Goal: Navigation & Orientation: Find specific page/section

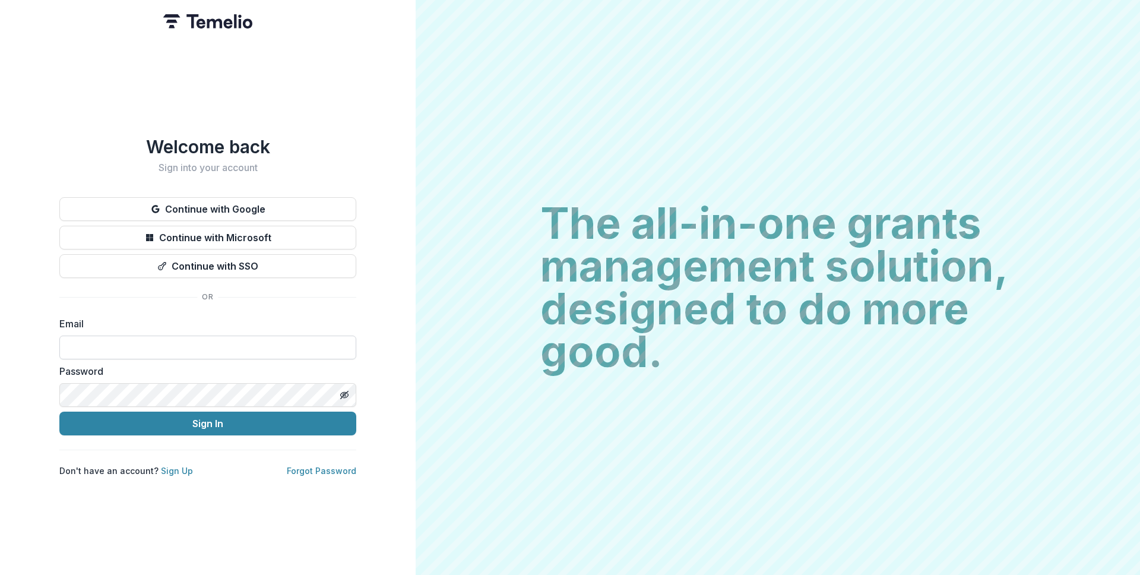
click at [102, 337] on input at bounding box center [207, 347] width 297 height 24
type input "**********"
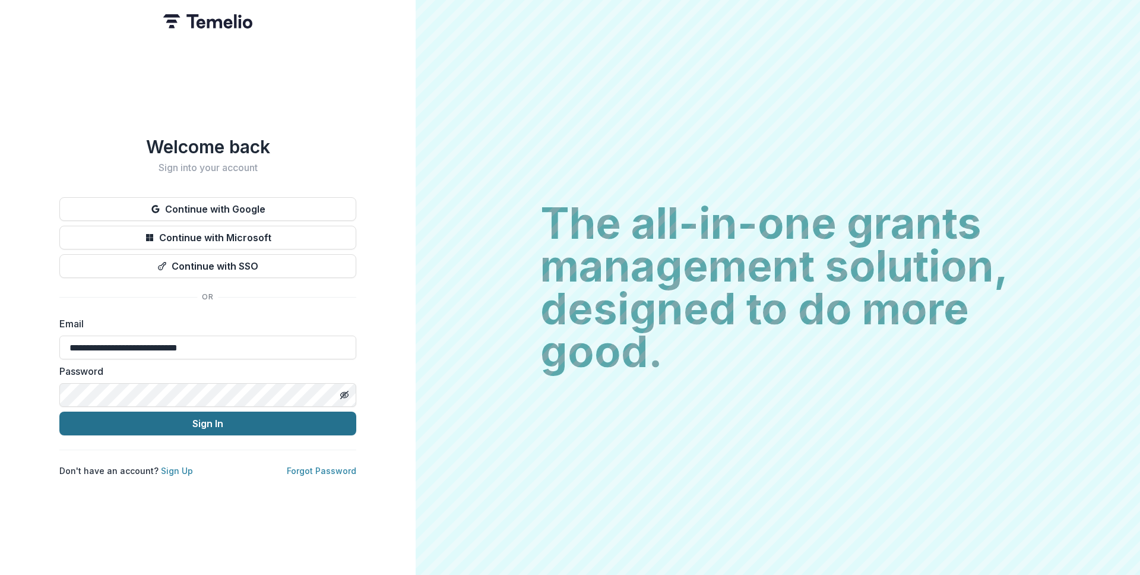
click at [218, 420] on button "Sign In" at bounding box center [207, 423] width 297 height 24
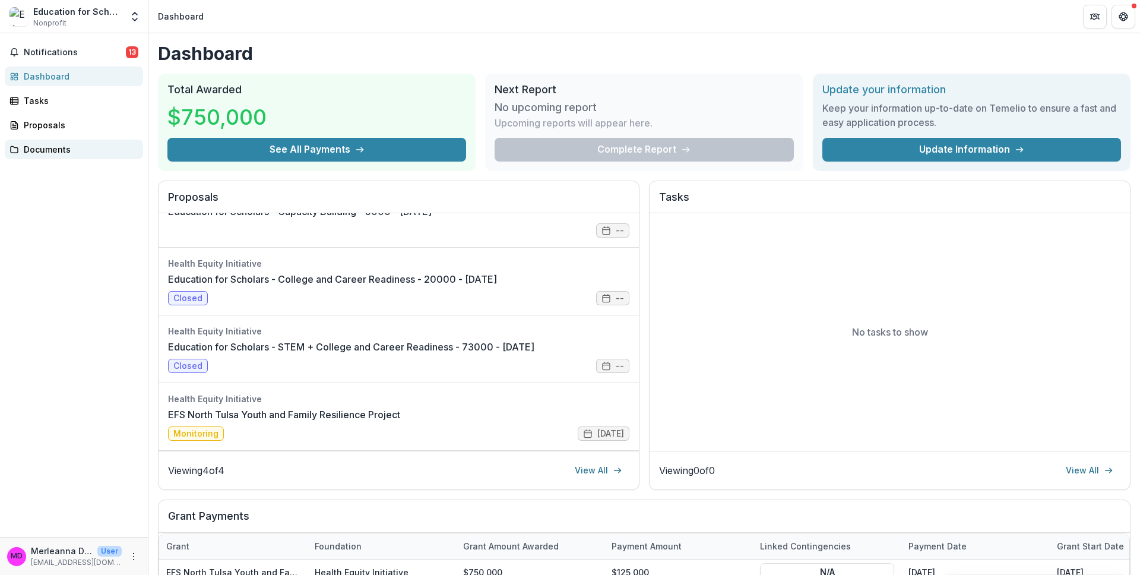
click at [50, 150] on div "Documents" at bounding box center [79, 149] width 110 height 12
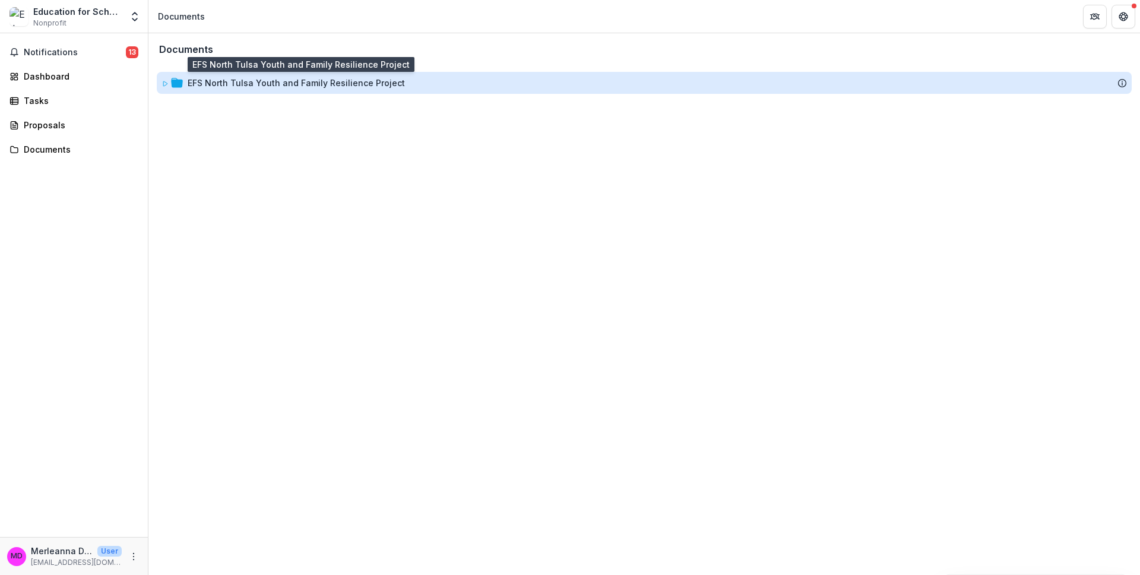
click at [282, 82] on div "EFS North Tulsa Youth and Family Resilience Project" at bounding box center [296, 83] width 217 height 12
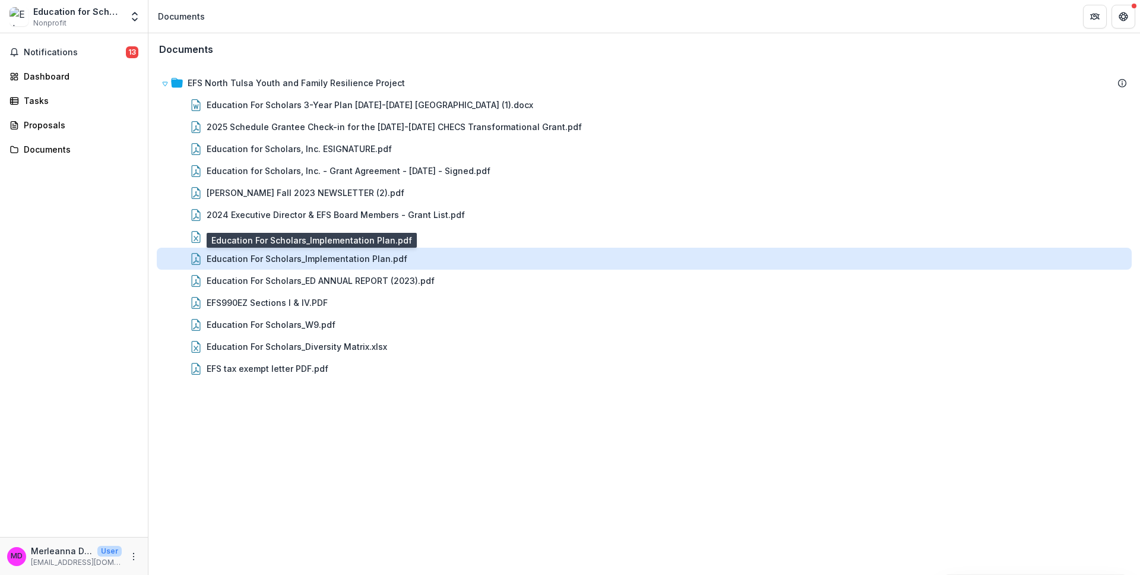
click at [299, 260] on div "Education For Scholars_Implementation Plan.pdf" at bounding box center [307, 258] width 201 height 12
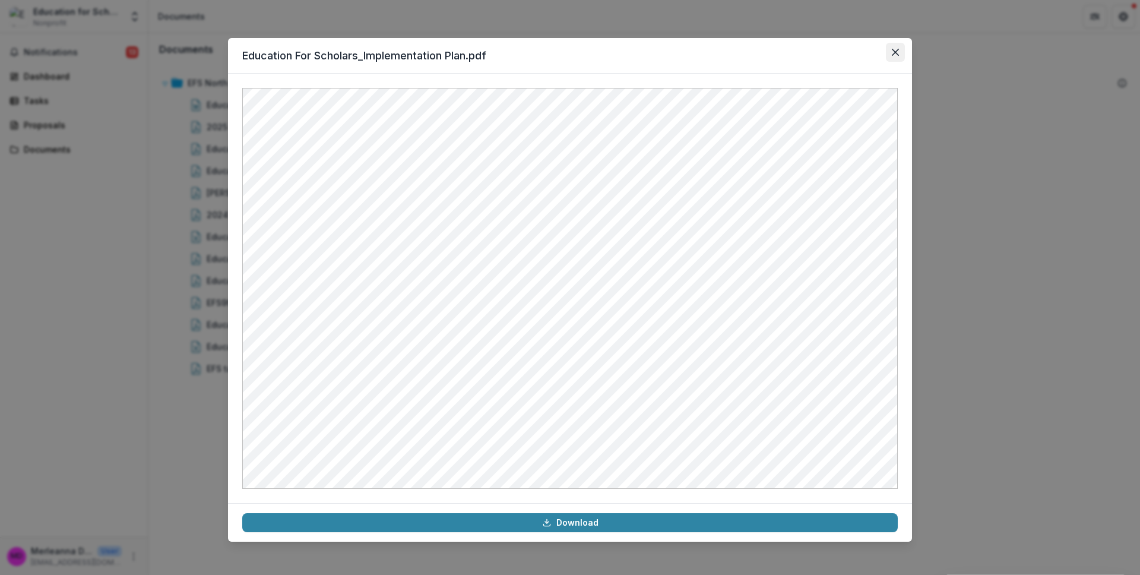
click at [897, 50] on icon "Close" at bounding box center [895, 52] width 7 height 7
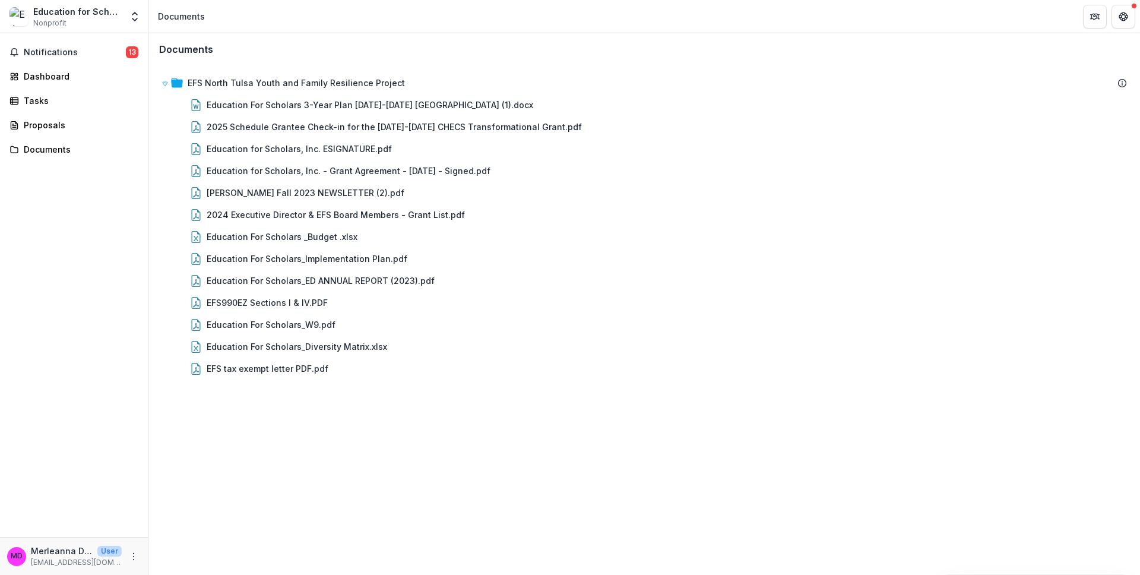
click at [139, 365] on div "Notifications 13 Dashboard Tasks Proposals Documents" at bounding box center [74, 284] width 148 height 503
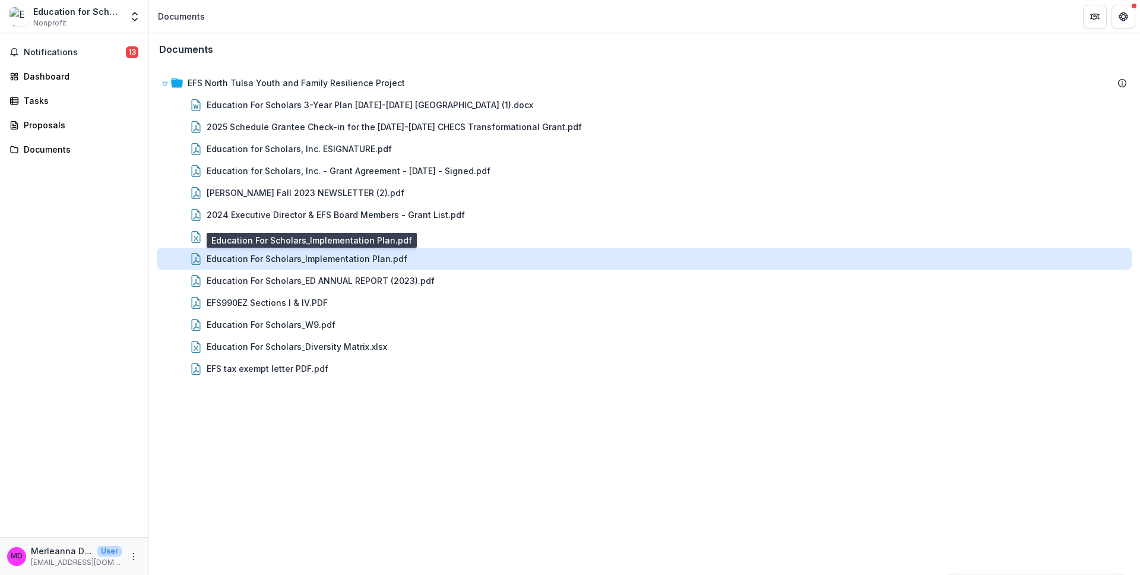
click at [341, 257] on div "Education For Scholars_Implementation Plan.pdf" at bounding box center [307, 258] width 201 height 12
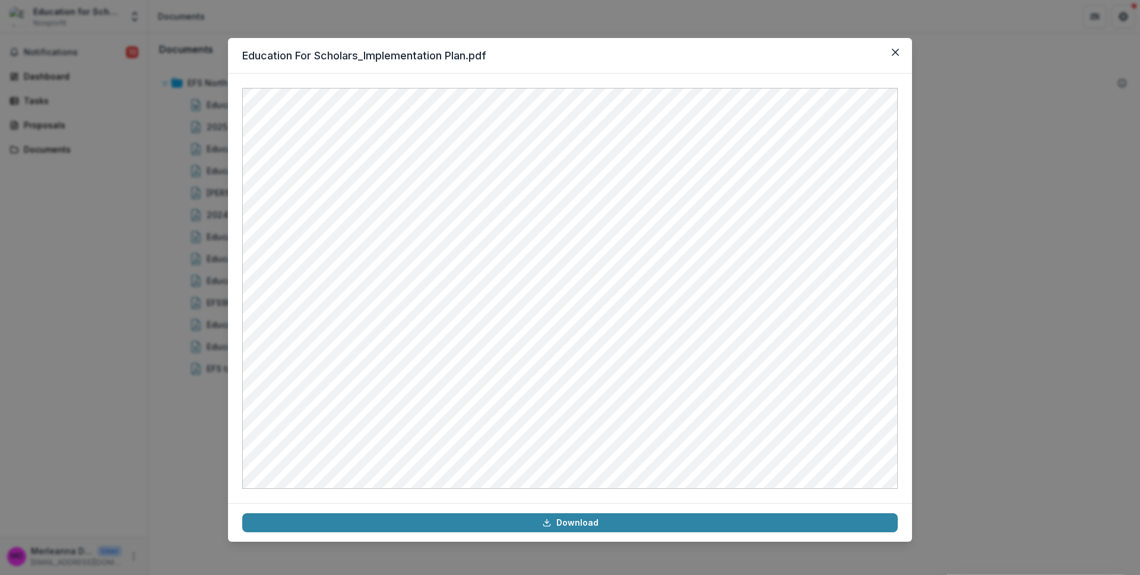
drag, startPoint x: 1013, startPoint y: 106, endPoint x: 928, endPoint y: 45, distance: 104.5
click at [1013, 106] on div "Education For Scholars_Implementation Plan.pdf Download" at bounding box center [570, 287] width 1140 height 575
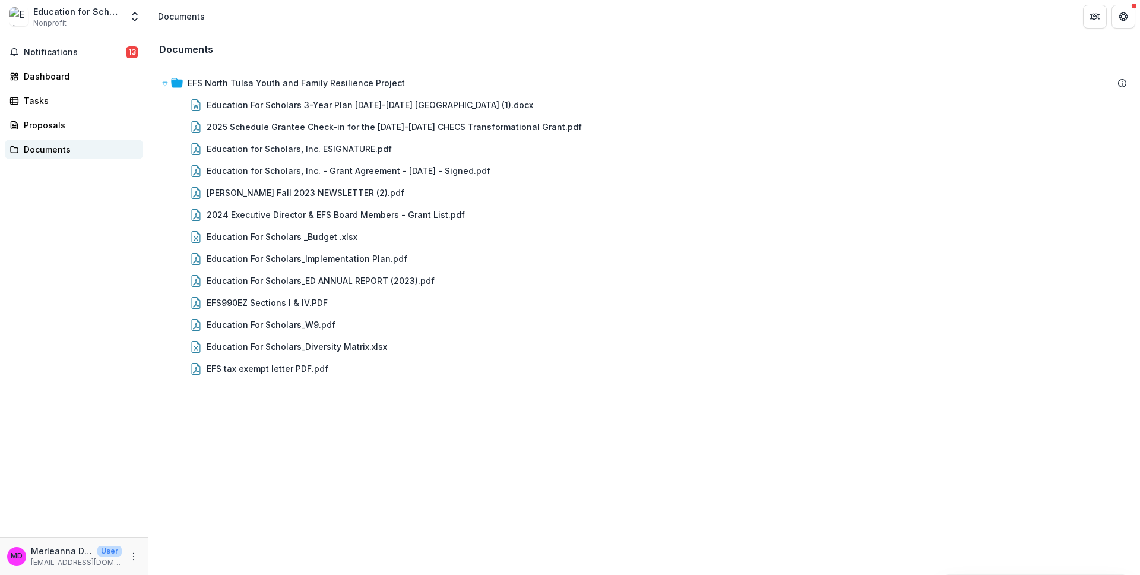
click at [53, 152] on div "Documents" at bounding box center [79, 149] width 110 height 12
click at [131, 49] on span "13" at bounding box center [132, 52] width 12 height 12
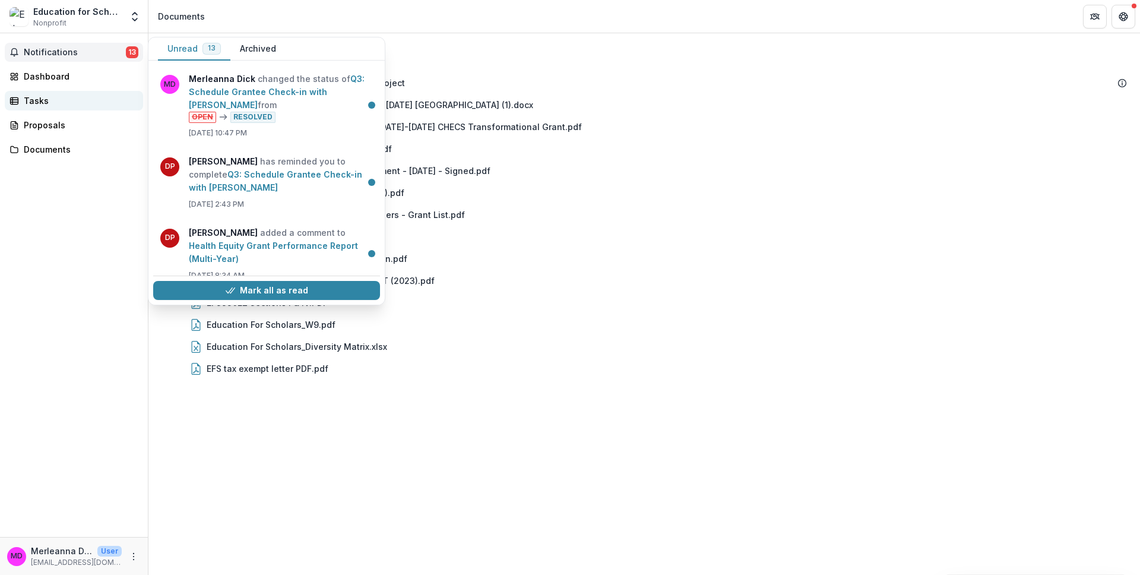
click at [43, 95] on div "Tasks" at bounding box center [79, 100] width 110 height 12
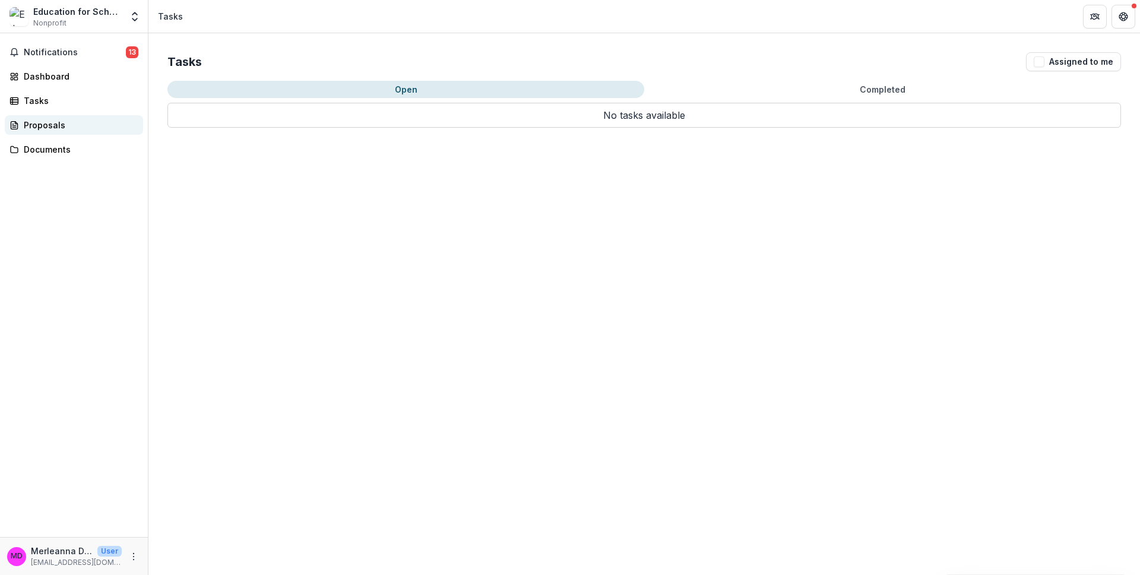
click at [44, 126] on div "Proposals" at bounding box center [79, 125] width 110 height 12
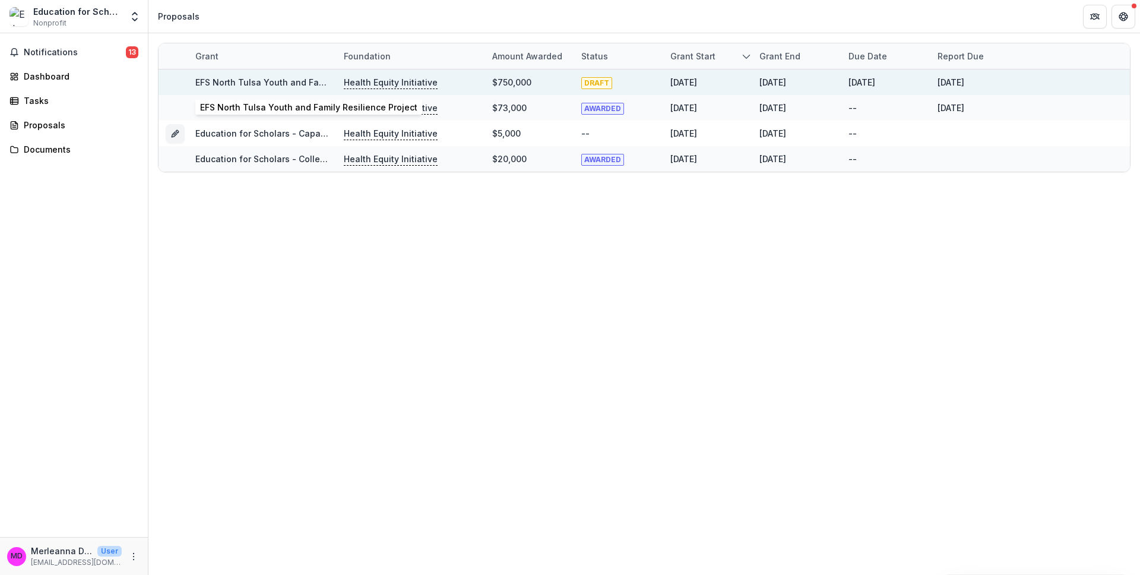
click at [279, 82] on link "EFS North Tulsa Youth and Family Resilience Project" at bounding box center [303, 82] width 217 height 10
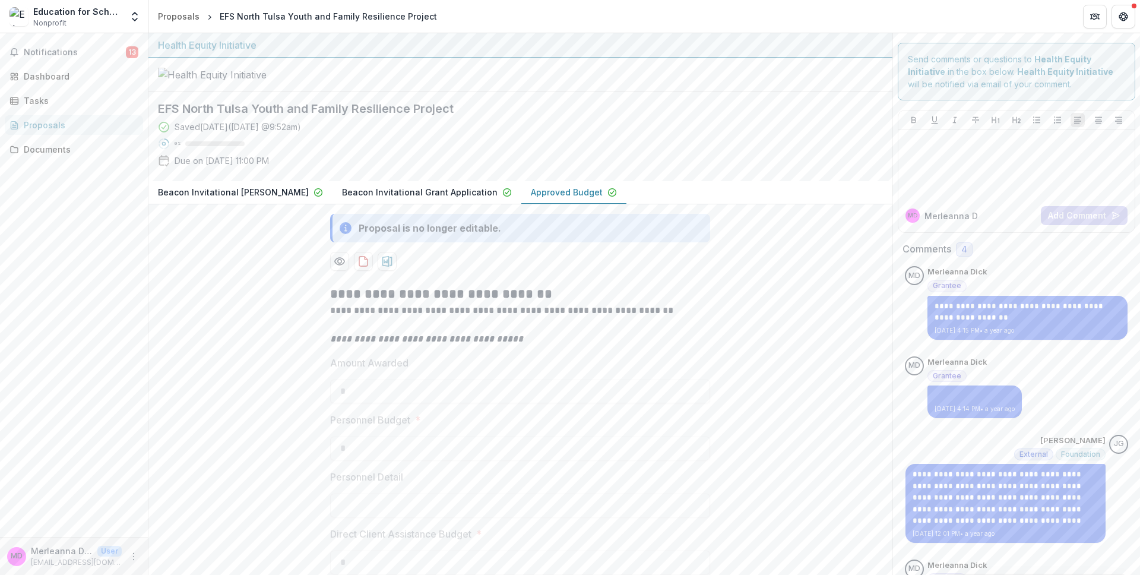
click at [43, 126] on div "Proposals" at bounding box center [79, 125] width 110 height 12
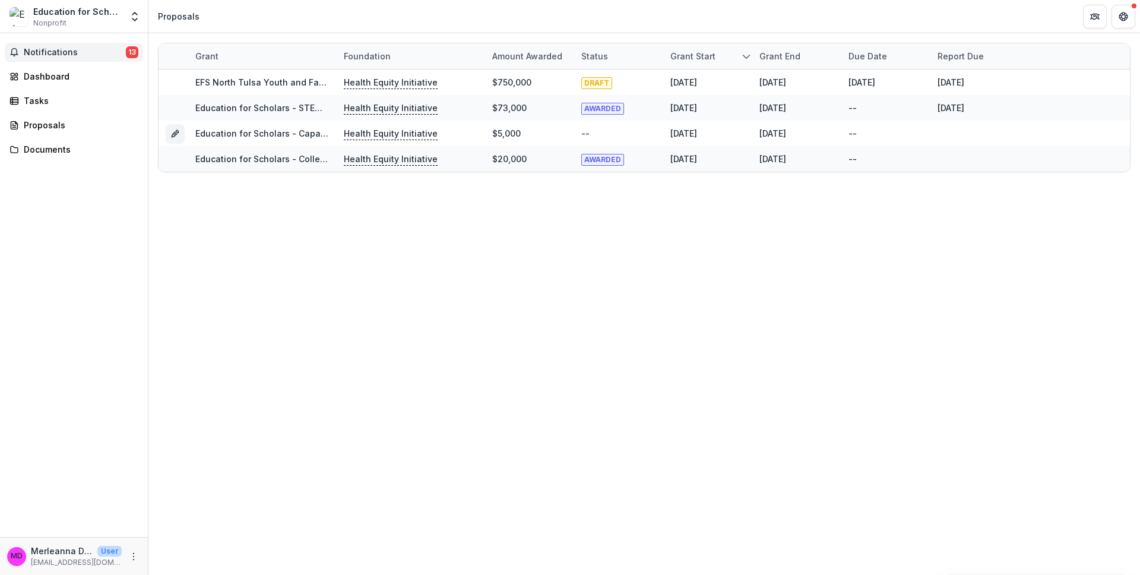
click at [39, 53] on span "Notifications" at bounding box center [75, 52] width 102 height 10
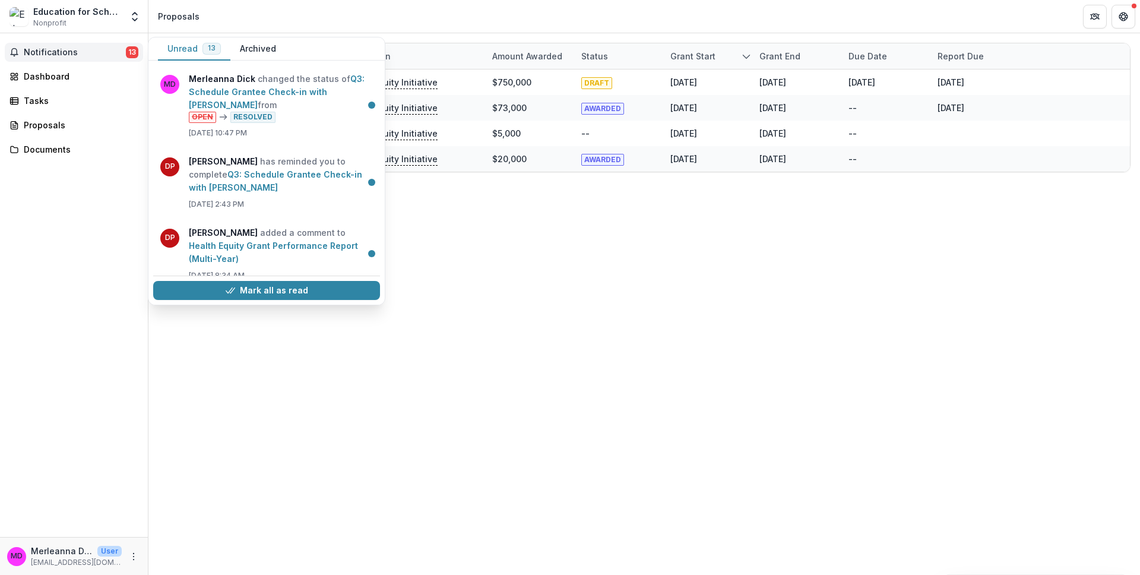
click at [123, 282] on div "Notifications 13 Unread 13 Archived MD [PERSON_NAME] changed the status of Q3: …" at bounding box center [74, 284] width 148 height 503
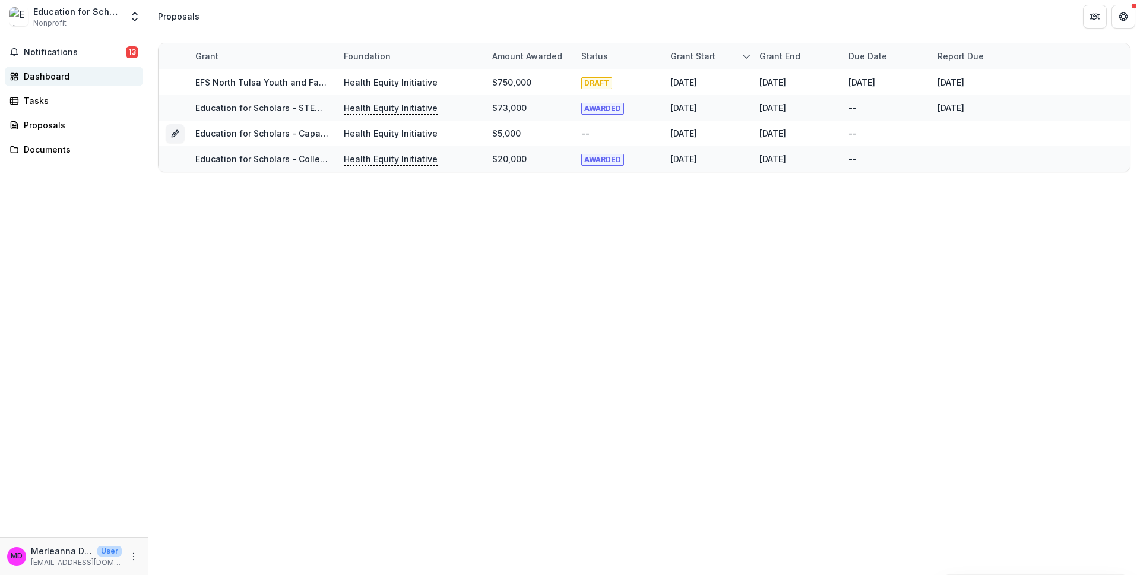
click at [55, 74] on div "Dashboard" at bounding box center [79, 76] width 110 height 12
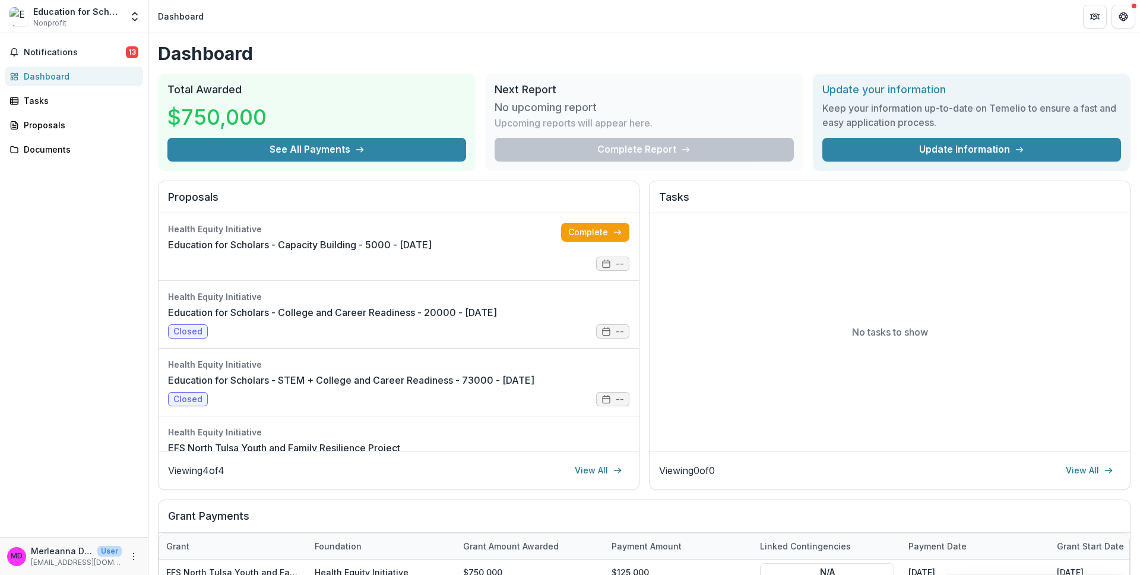
click at [654, 147] on div "Complete Report" at bounding box center [644, 150] width 299 height 24
click at [39, 148] on div "Documents" at bounding box center [79, 149] width 110 height 12
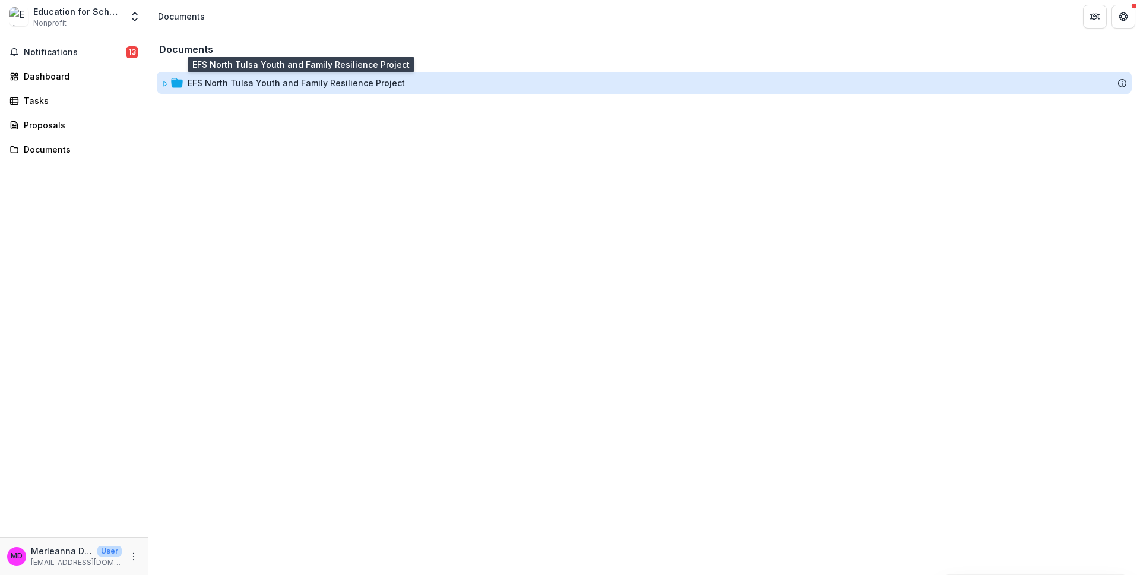
click at [291, 85] on div "EFS North Tulsa Youth and Family Resilience Project" at bounding box center [296, 83] width 217 height 12
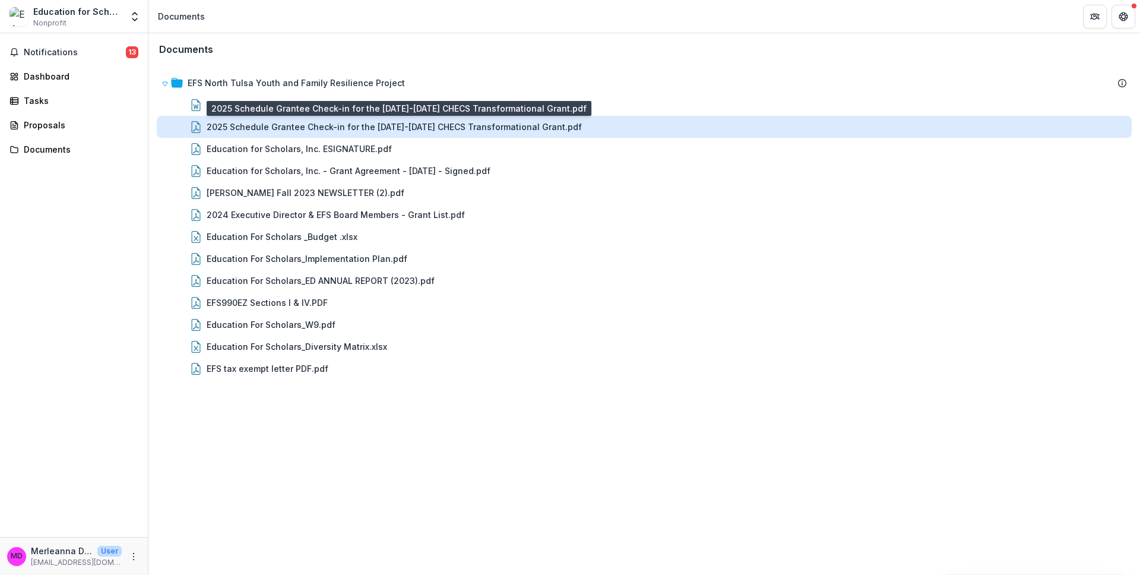
click at [284, 129] on div "2025 Schedule Grantee Check-in for the [DATE]-[DATE] CHECS Transformational Gra…" at bounding box center [394, 127] width 375 height 12
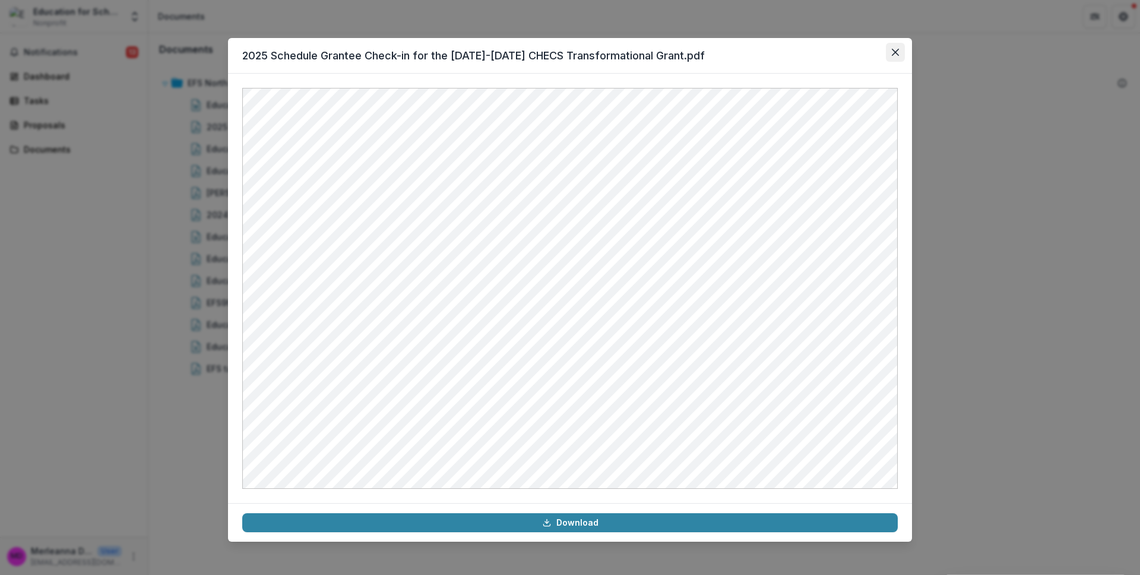
click at [895, 50] on icon "Close" at bounding box center [895, 52] width 7 height 7
